Goal: Navigation & Orientation: Find specific page/section

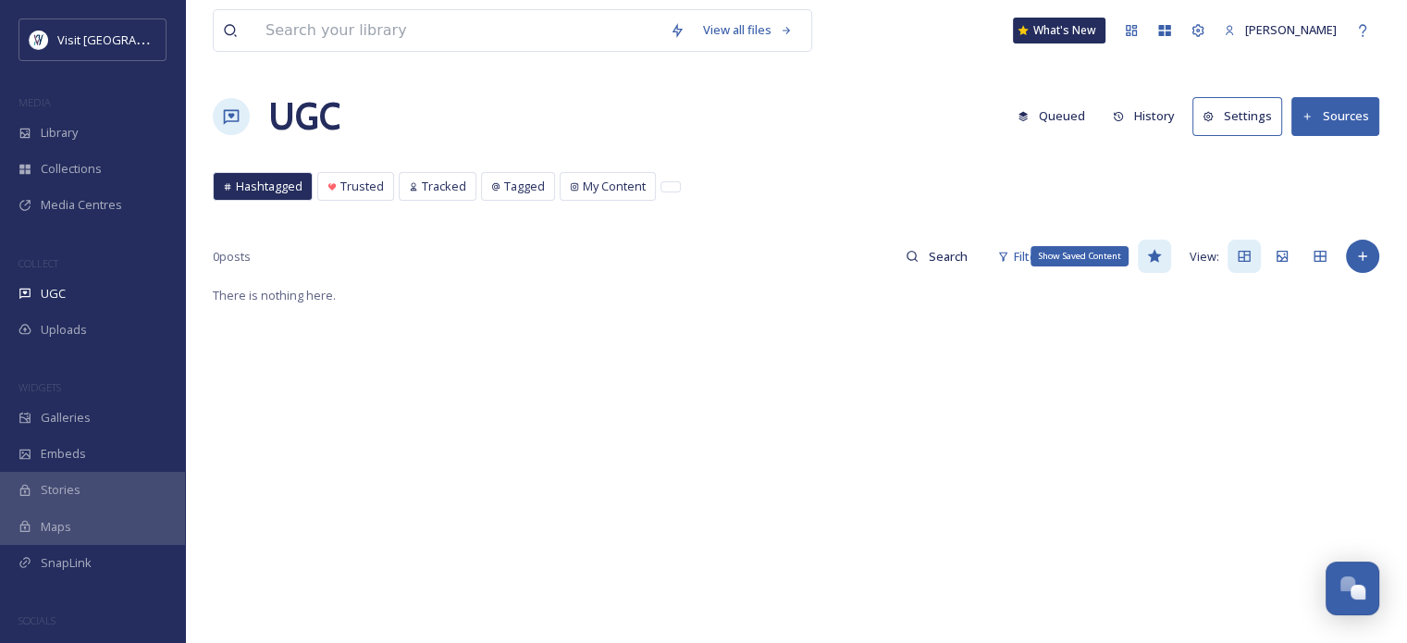
click at [1147, 250] on icon at bounding box center [1154, 256] width 15 height 15
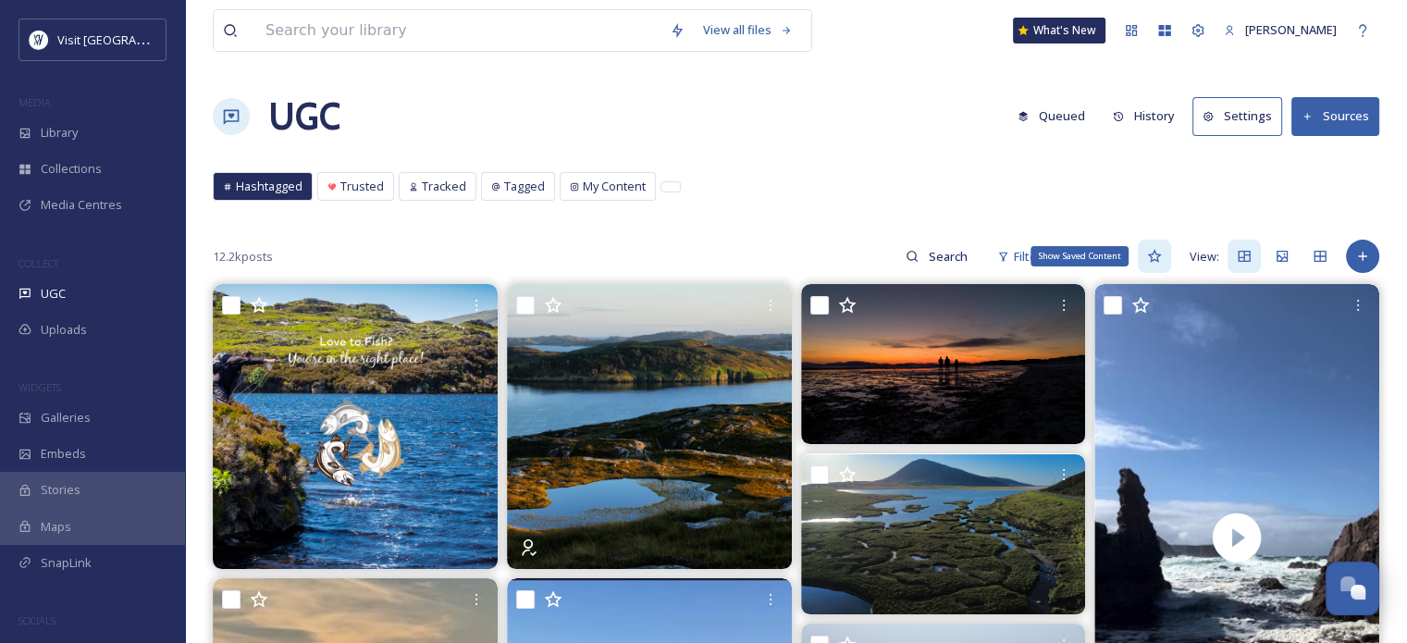
click at [1155, 262] on icon at bounding box center [1154, 256] width 15 height 15
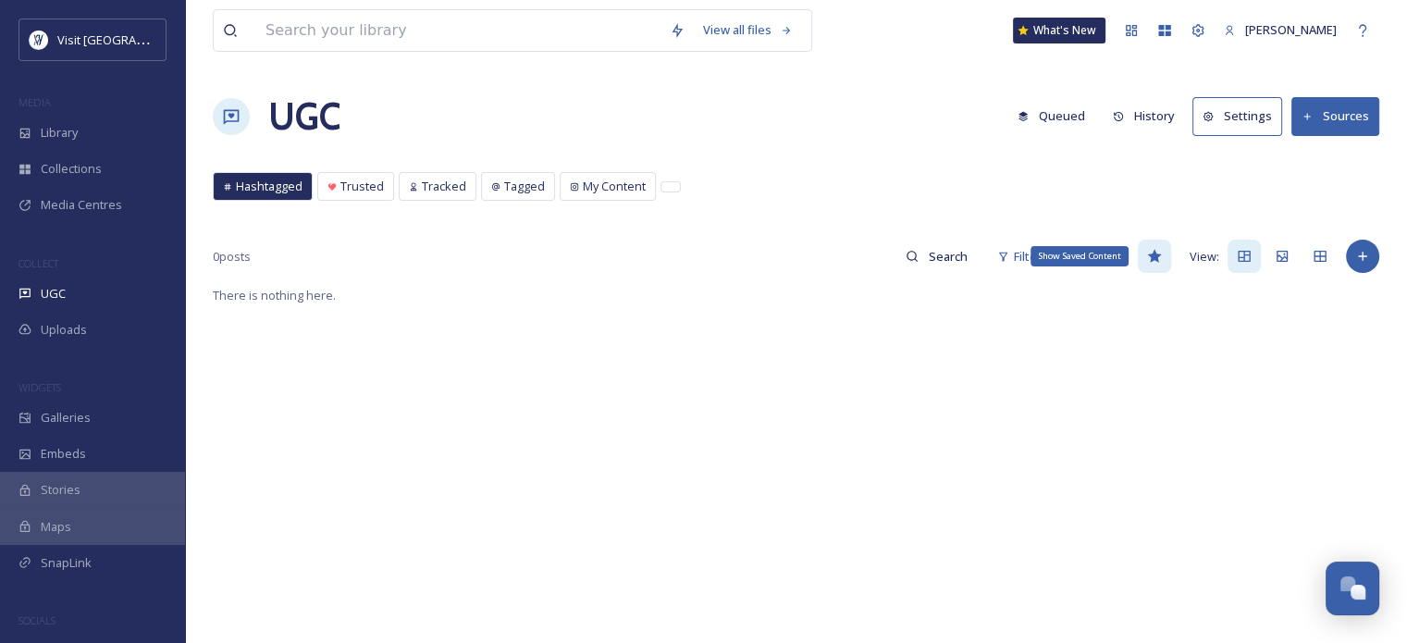
click at [1158, 258] on icon at bounding box center [1154, 256] width 14 height 13
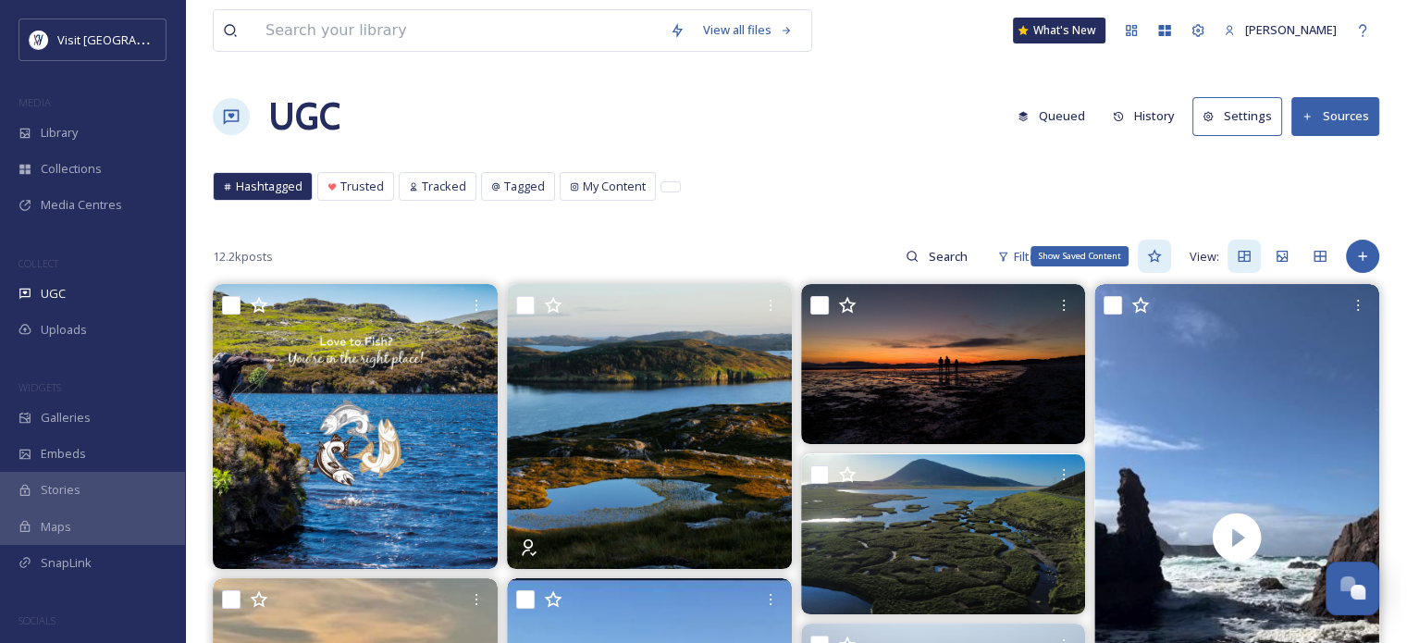
click at [1155, 258] on icon at bounding box center [1154, 256] width 15 height 15
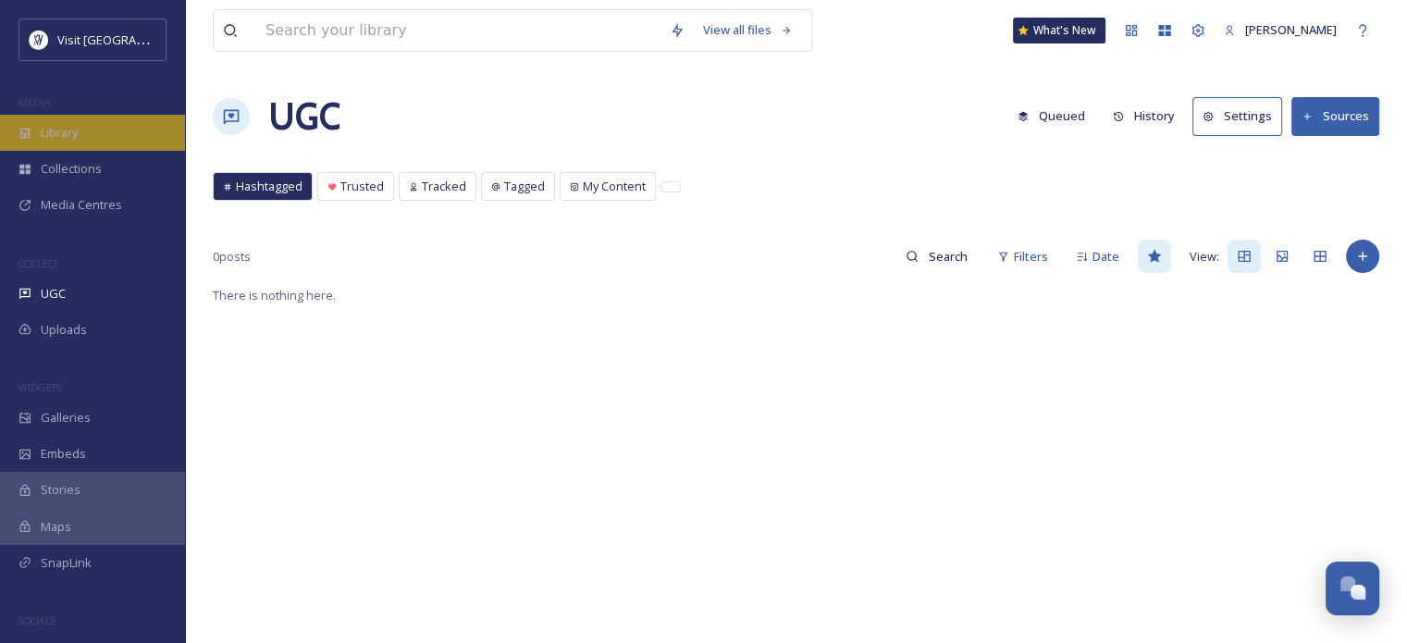
click at [69, 138] on span "Library" at bounding box center [59, 133] width 37 height 18
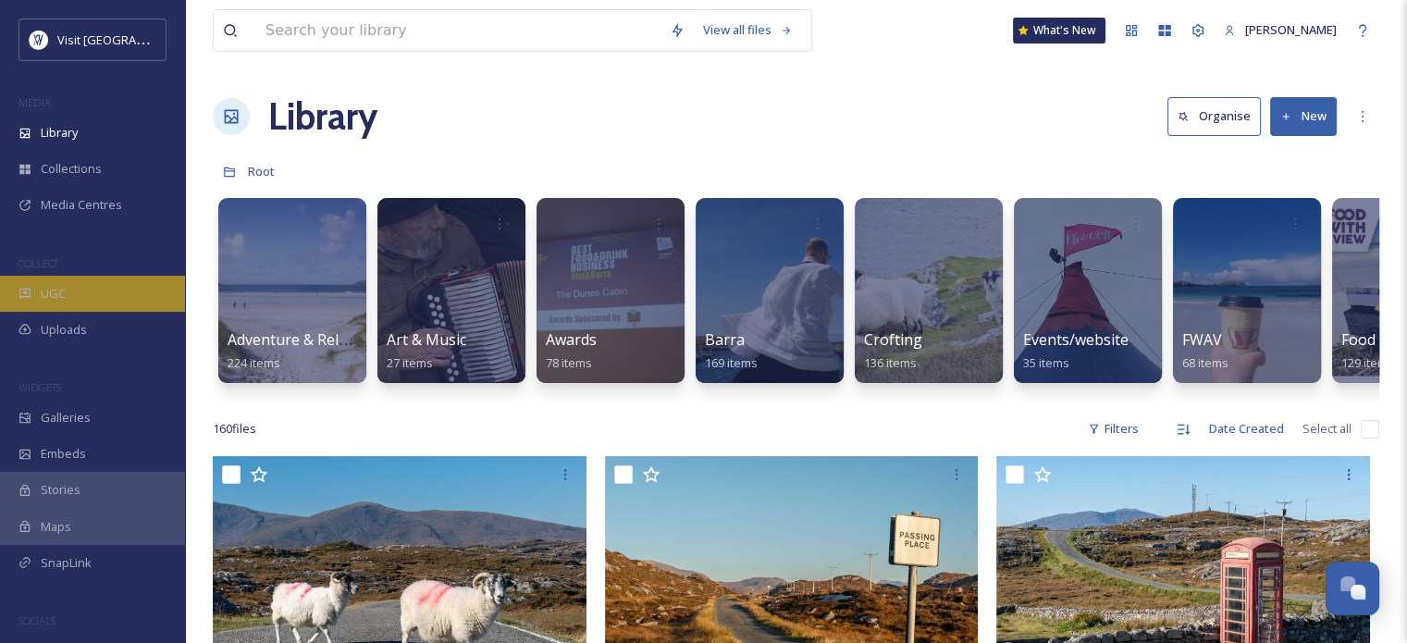
click at [52, 285] on span "UGC" at bounding box center [53, 294] width 25 height 18
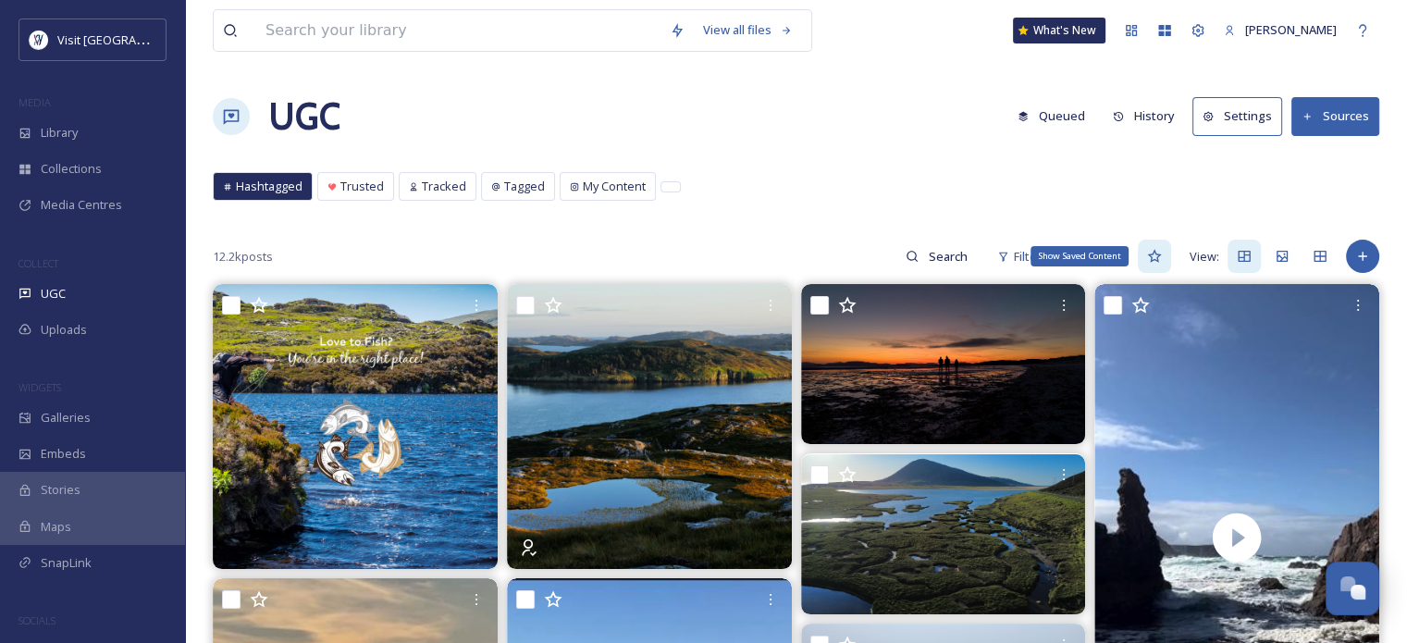
click at [1158, 254] on icon at bounding box center [1154, 256] width 14 height 13
